Goal: Entertainment & Leisure: Consume media (video, audio)

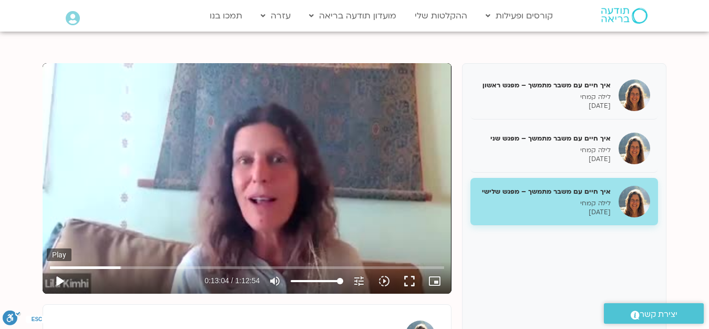
click at [58, 281] on button "play_arrow" at bounding box center [59, 280] width 25 height 25
click at [58, 280] on button "pause" at bounding box center [59, 280] width 25 height 25
type input "900.097332"
click at [59, 280] on button "play_arrow" at bounding box center [59, 280] width 25 height 25
click at [133, 269] on input "Seek" at bounding box center [247, 267] width 394 height 6
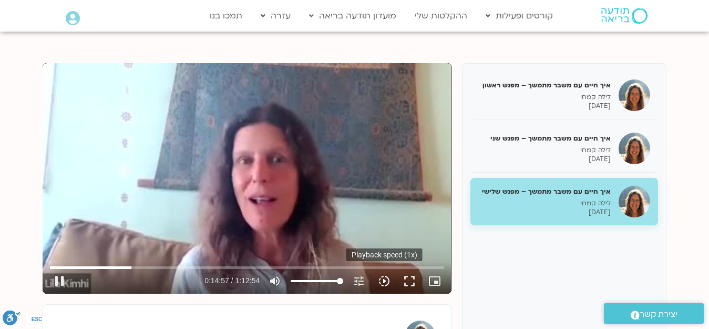
click at [382, 280] on icon "slow_motion_video" at bounding box center [384, 281] width 13 height 13
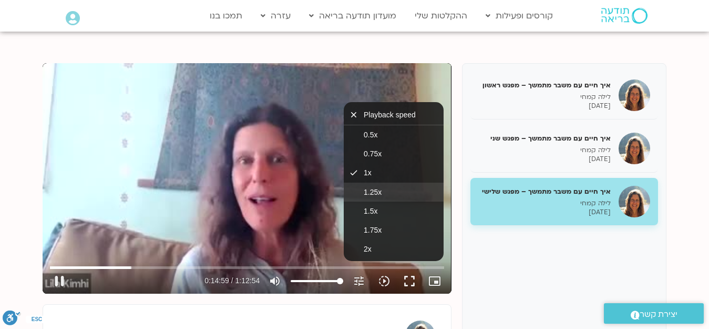
click at [381, 192] on span "1.25x" at bounding box center [373, 192] width 18 height 8
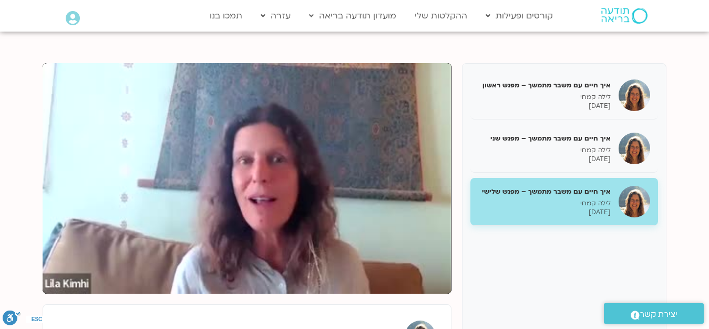
click at [457, 212] on div "איך חיים עם משבר מתמשך – מפגש ראשון לילה קמחי [DATE] איך חיים עם משבר מתמשך – מ…" at bounding box center [355, 241] width 624 height 357
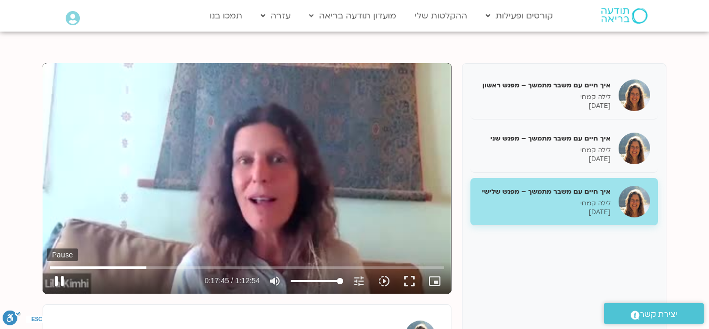
click at [59, 282] on button "pause" at bounding box center [59, 280] width 25 height 25
click at [60, 277] on button "play_arrow" at bounding box center [59, 280] width 25 height 25
click at [59, 279] on button "pause" at bounding box center [59, 280] width 25 height 25
click at [63, 280] on button "play_arrow" at bounding box center [59, 280] width 25 height 25
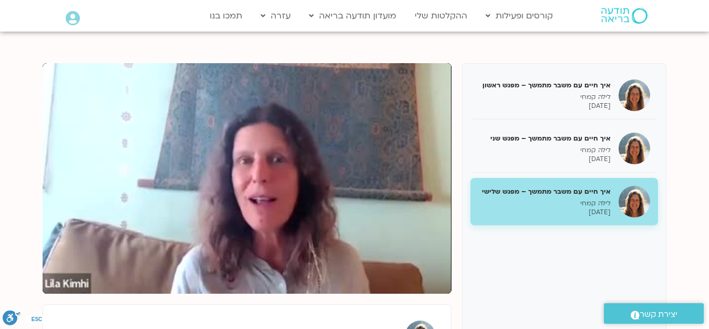
click at [459, 241] on div "איך חיים עם משבר מתמשך – מפגש ראשון לילה קמחי [DATE] איך חיים עם משבר מתמשך – מ…" at bounding box center [355, 241] width 624 height 357
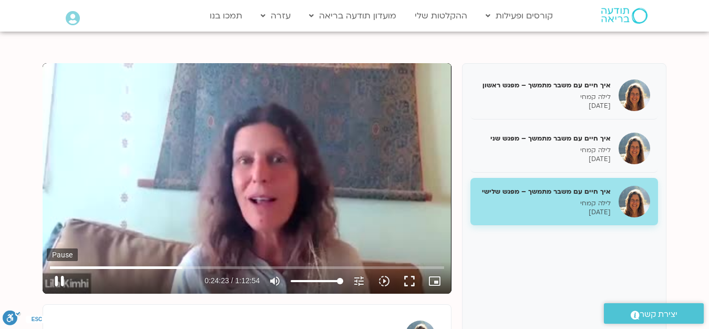
click at [59, 280] on button "pause" at bounding box center [59, 280] width 25 height 25
click at [59, 282] on button "play_arrow" at bounding box center [59, 280] width 25 height 25
click at [57, 283] on button "pause" at bounding box center [59, 280] width 25 height 25
click at [60, 279] on button "play_arrow" at bounding box center [59, 280] width 25 height 25
click at [54, 281] on button "pause" at bounding box center [59, 280] width 25 height 25
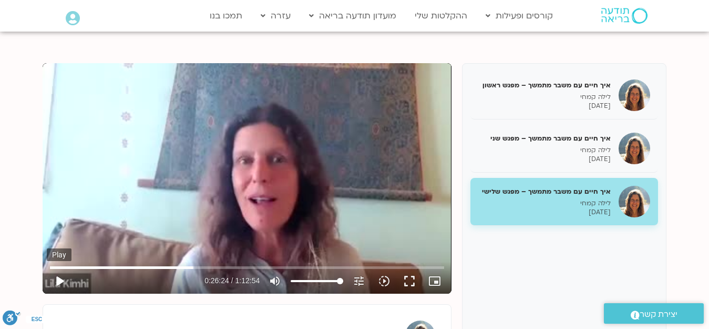
click at [64, 281] on button "play_arrow" at bounding box center [59, 280] width 25 height 25
click at [58, 278] on button "pause" at bounding box center [59, 280] width 25 height 25
click at [59, 279] on button "play_arrow" at bounding box center [59, 280] width 25 height 25
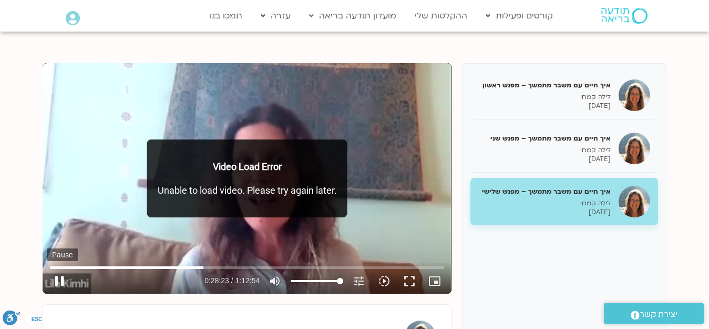
click at [55, 281] on button "pause" at bounding box center [59, 280] width 25 height 25
type input "1703.980333"
click at [56, 281] on button "play_arrow" at bounding box center [59, 280] width 25 height 25
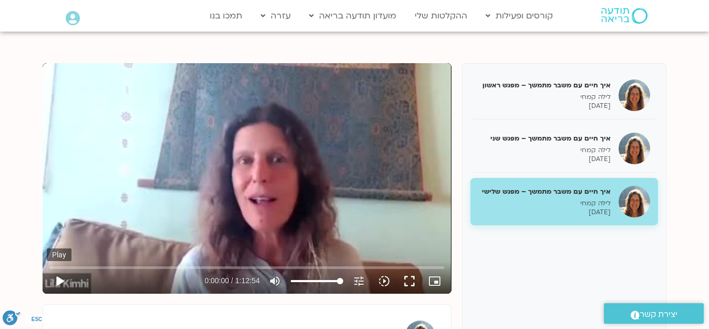
click at [62, 278] on button "play_arrow" at bounding box center [59, 280] width 25 height 25
click at [205, 266] on input "Seek" at bounding box center [247, 267] width 394 height 6
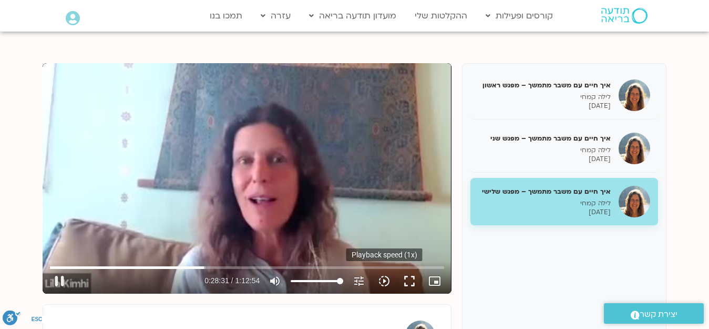
click at [384, 280] on icon "slow_motion_video" at bounding box center [384, 281] width 13 height 13
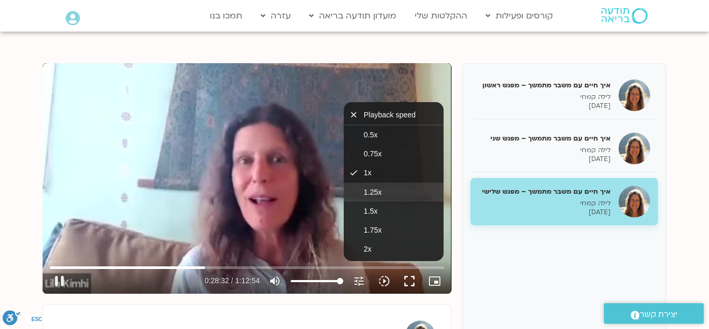
click at [390, 192] on button "1.25x" at bounding box center [394, 192] width 100 height 19
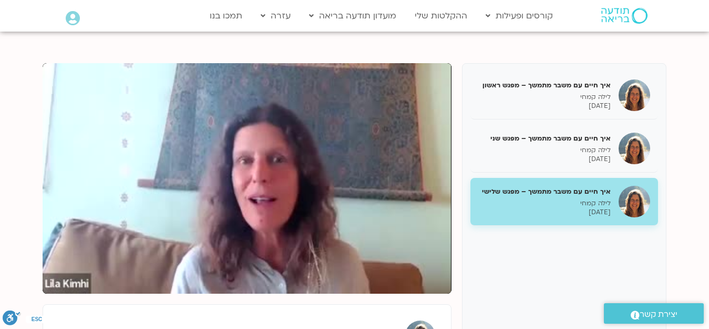
click at [459, 188] on div "איך חיים עם משבר מתמשך – מפגש ראשון לילה קמחי [DATE] איך חיים עם משבר מתמשך – מ…" at bounding box center [355, 241] width 624 height 357
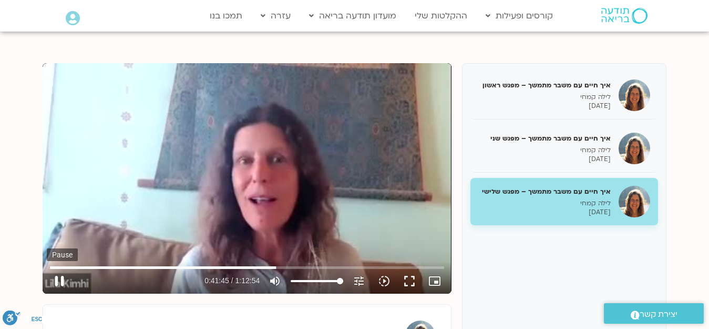
click at [56, 282] on button "pause" at bounding box center [59, 280] width 25 height 25
type input "2505.889985"
